Goal: Use online tool/utility

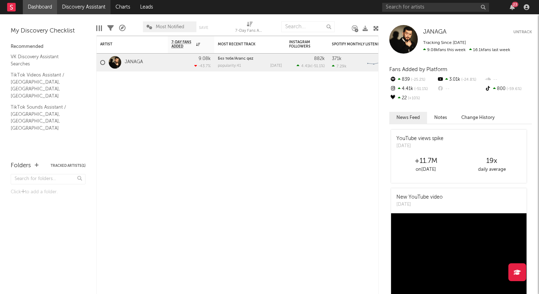
click at [89, 4] on link "Discovery Assistant" at bounding box center [84, 7] width 54 height 14
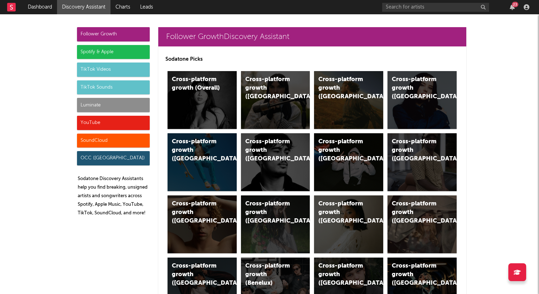
click at [134, 86] on div "TikTok Sounds" at bounding box center [113, 87] width 73 height 14
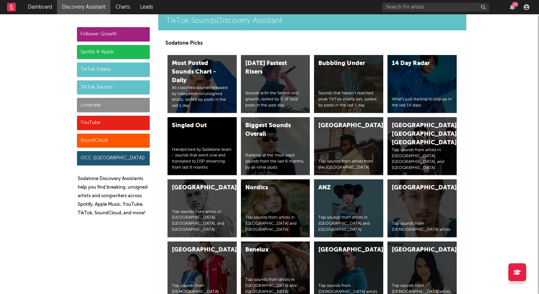
scroll to position [2453, 0]
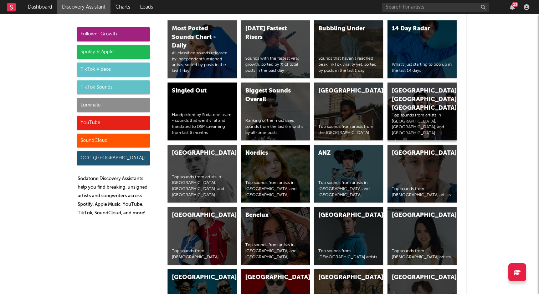
click at [408, 87] on div "[GEOGRAPHIC_DATA], [GEOGRAPHIC_DATA], [GEOGRAPHIC_DATA]" at bounding box center [416, 100] width 49 height 26
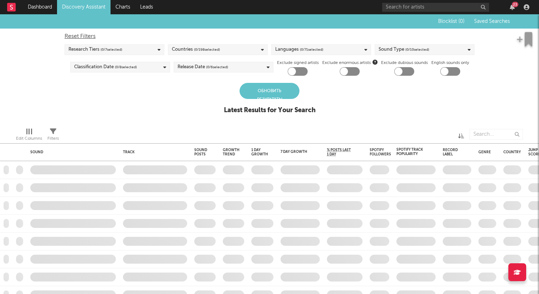
checkbox input "true"
